Goal: Transaction & Acquisition: Subscribe to service/newsletter

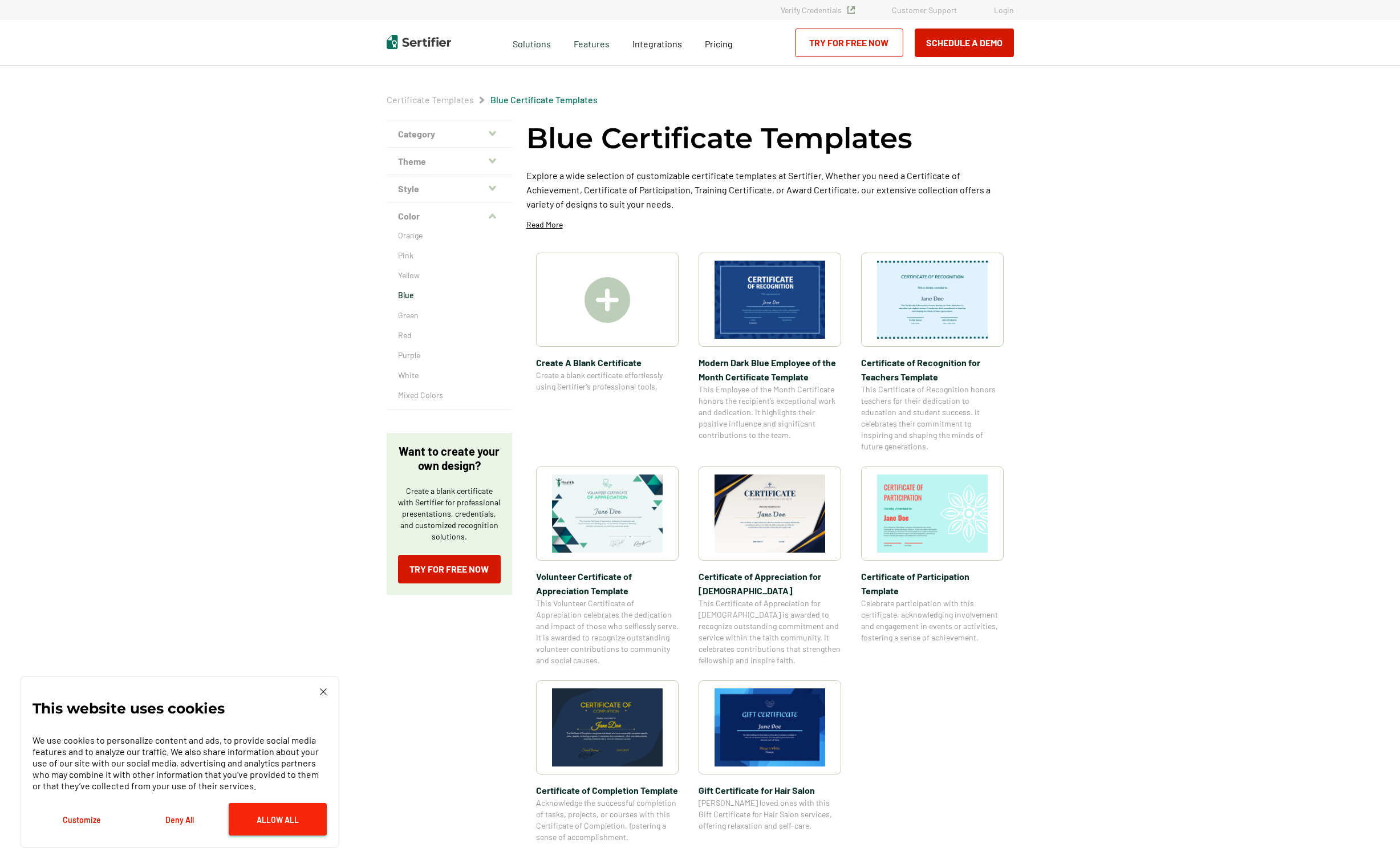
click at [272, 822] on button "Allow All" at bounding box center [277, 819] width 98 height 32
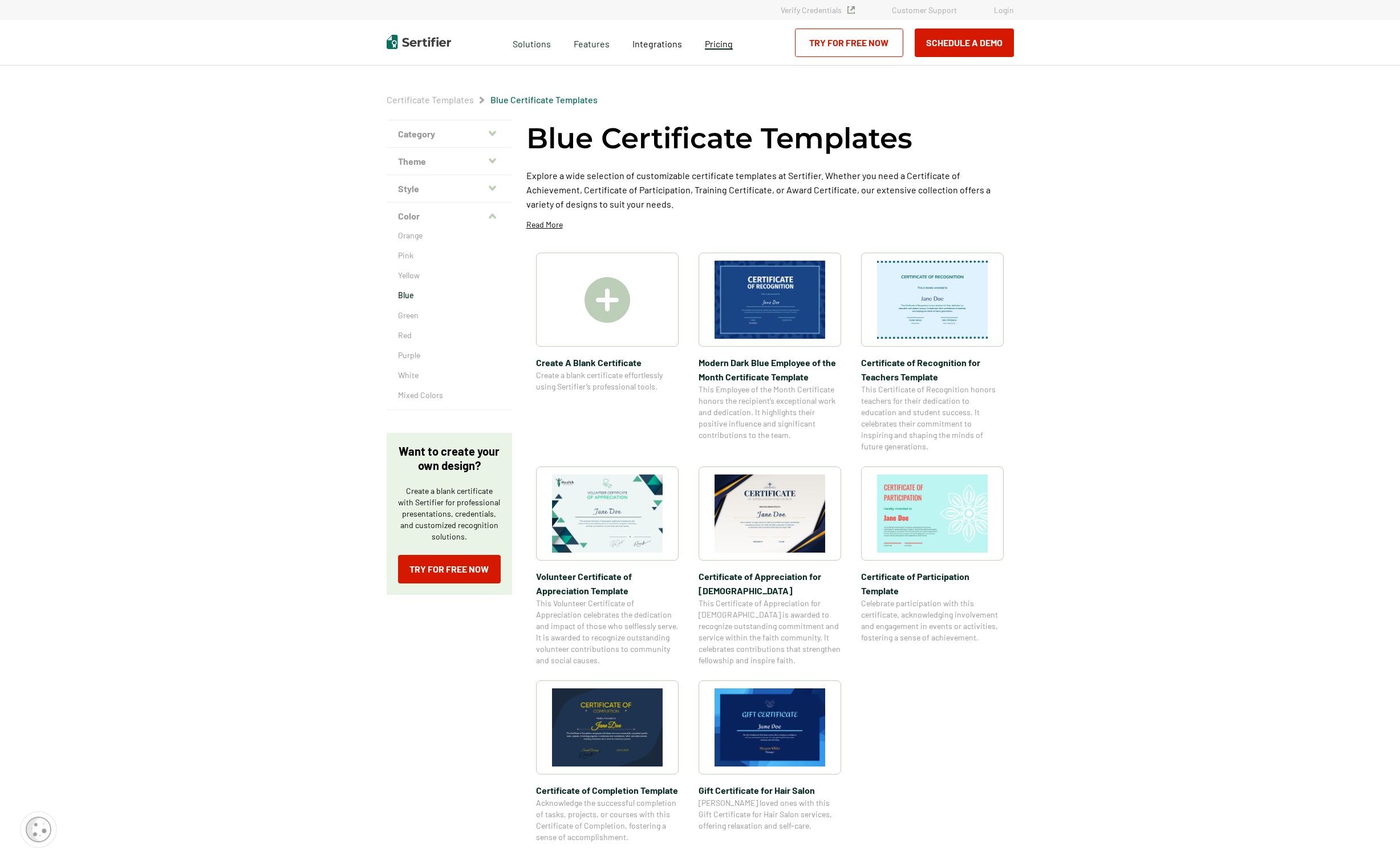
click at [727, 42] on span "Pricing" at bounding box center [719, 44] width 28 height 11
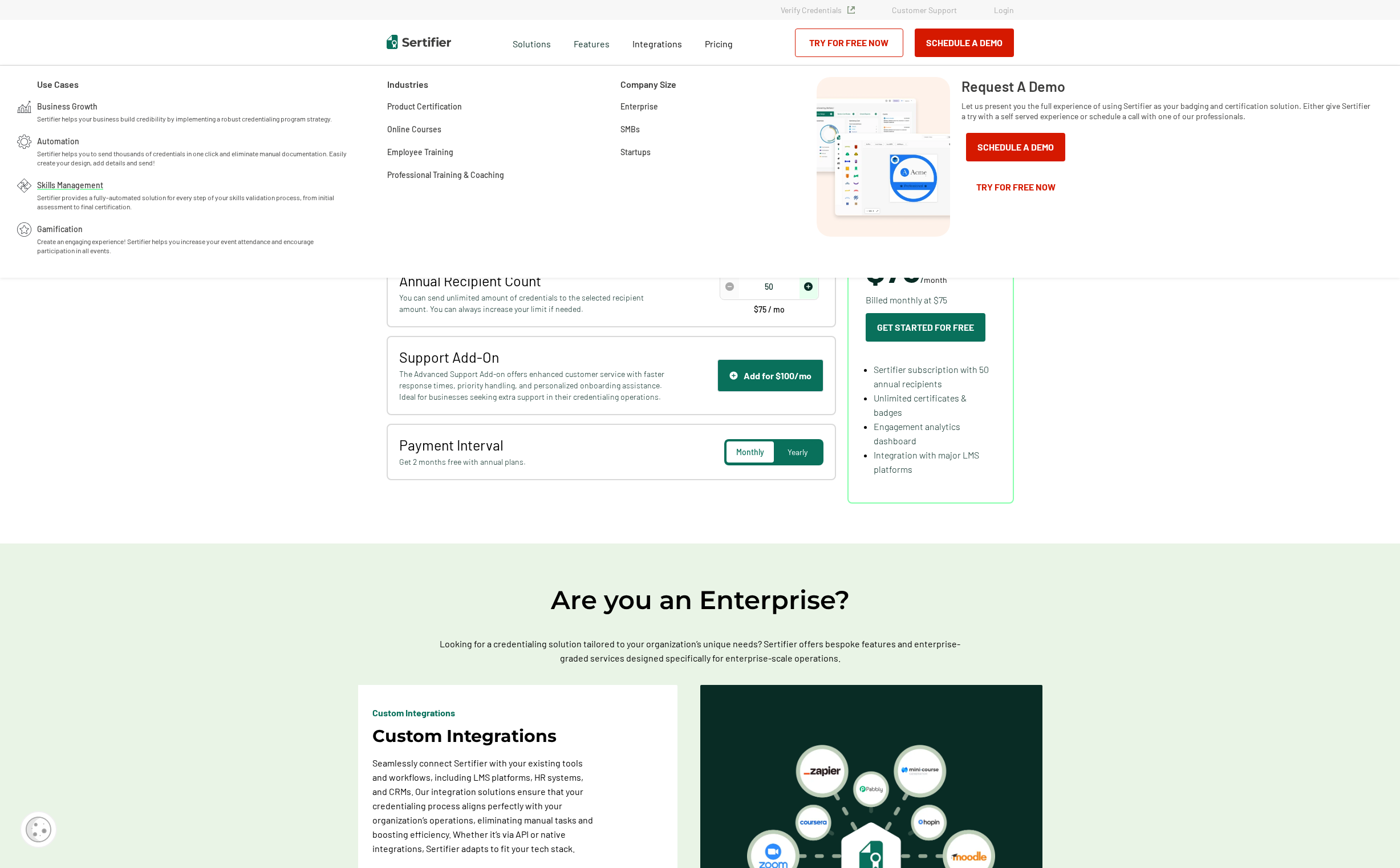
click at [70, 189] on span "Skills Management" at bounding box center [70, 185] width 66 height 12
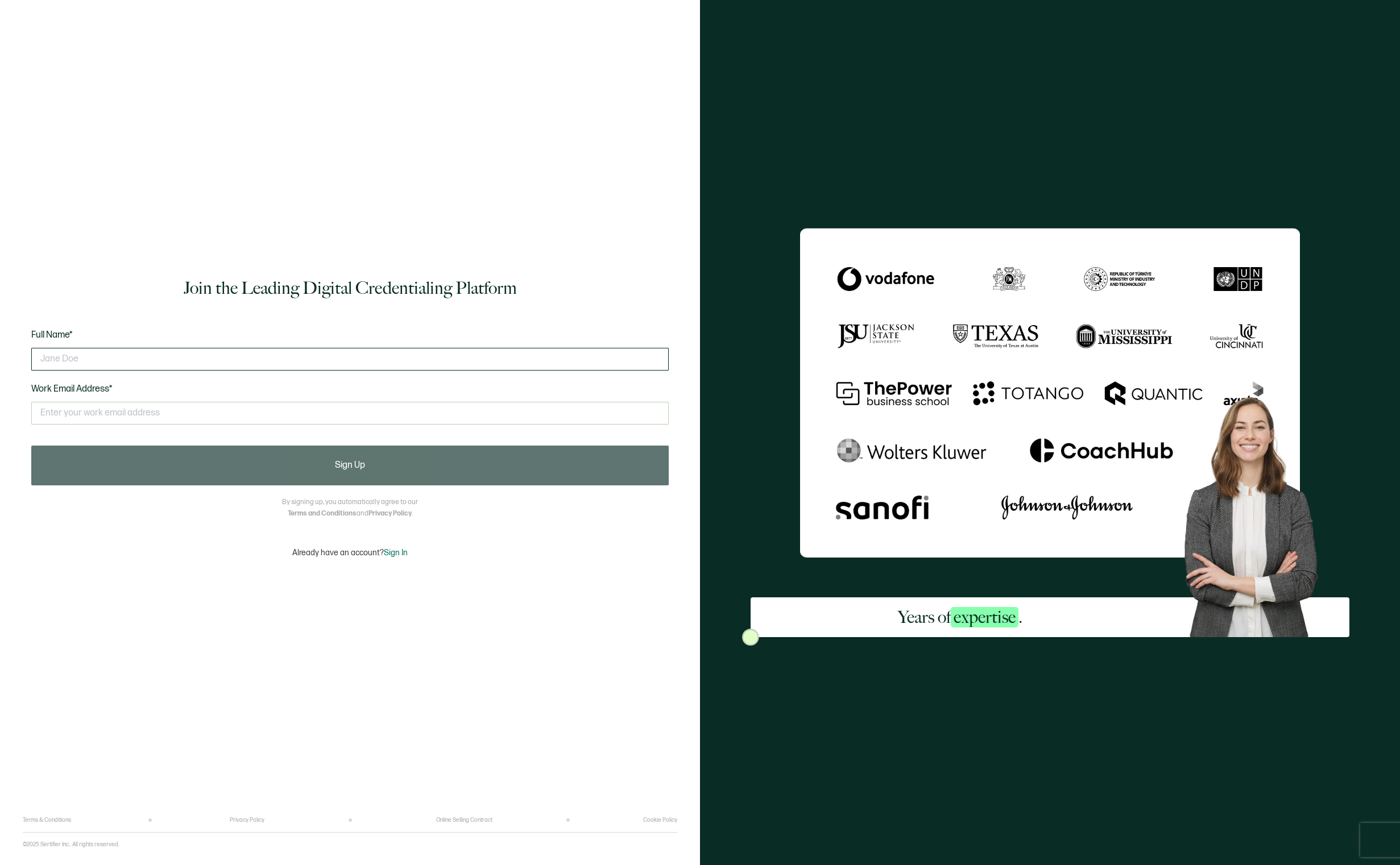
click at [349, 363] on input "text" at bounding box center [350, 359] width 638 height 23
type input "George Jaimes"
click at [147, 415] on input "text" at bounding box center [350, 413] width 638 height 23
click at [65, 416] on input "George@GJ-AI.com" at bounding box center [350, 413] width 638 height 23
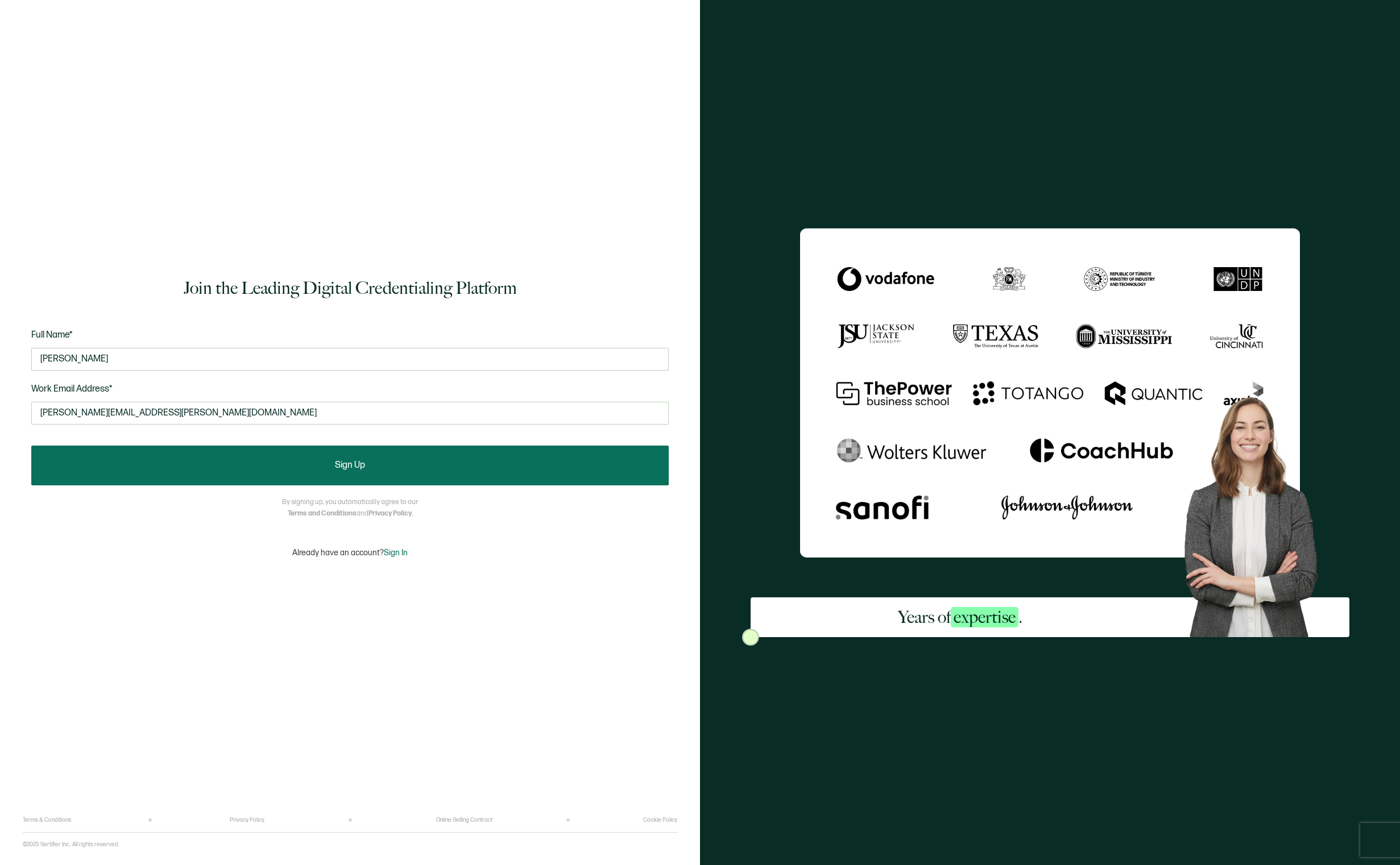
type input "george@gj-ai.com"
click at [419, 463] on button "Sign Up" at bounding box center [350, 465] width 638 height 40
